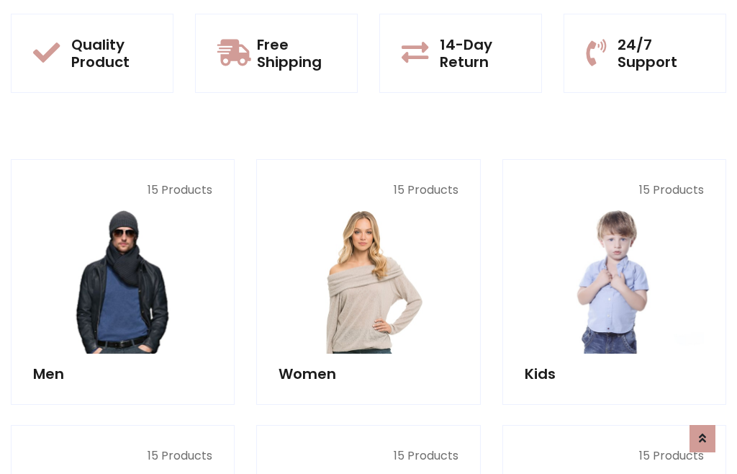
scroll to position [73, 0]
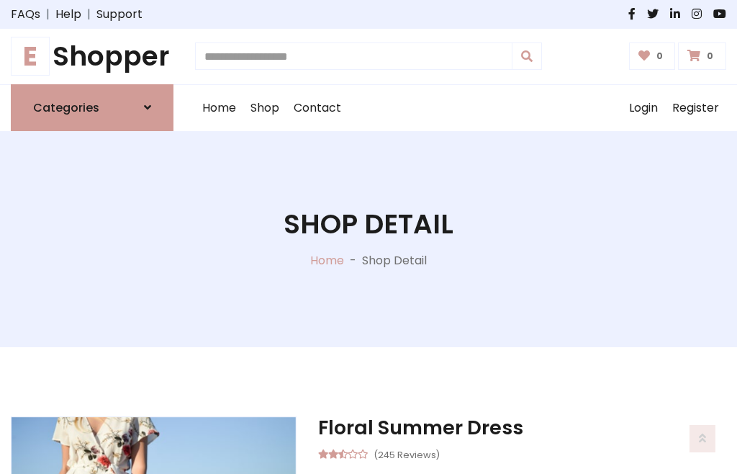
click at [92, 56] on h1 "E Shopper" at bounding box center [92, 56] width 163 height 32
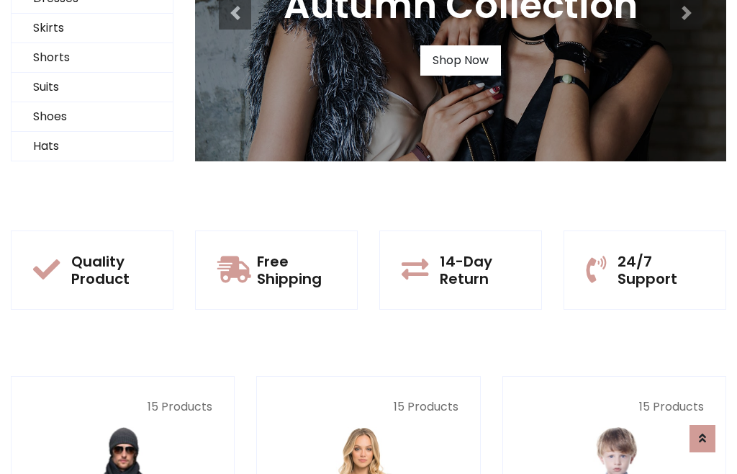
scroll to position [139, 0]
